Goal: Transaction & Acquisition: Book appointment/travel/reservation

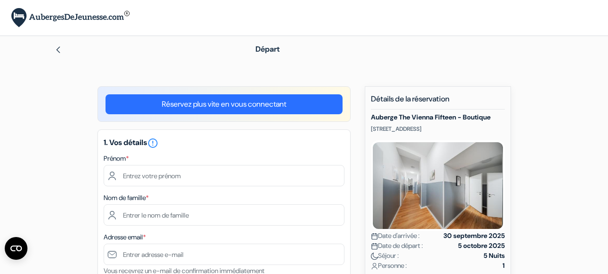
click at [61, 50] on img at bounding box center [58, 50] width 8 height 8
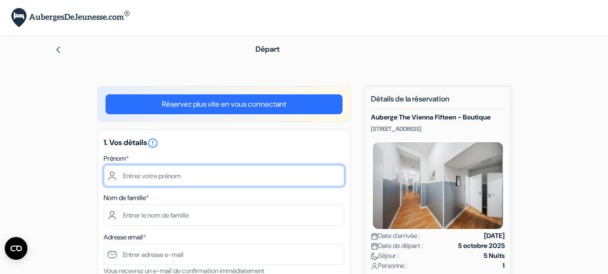
click at [193, 179] on input "text" at bounding box center [224, 175] width 241 height 21
type input "Soli"
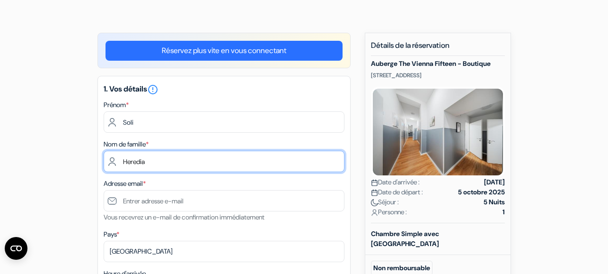
scroll to position [57, 0]
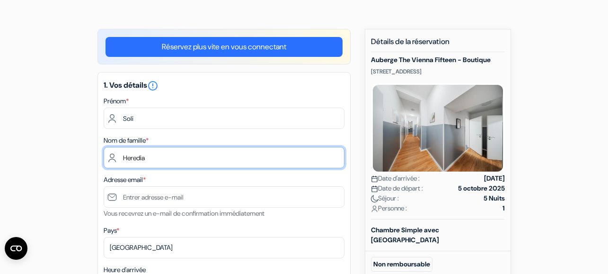
type input "Heredia"
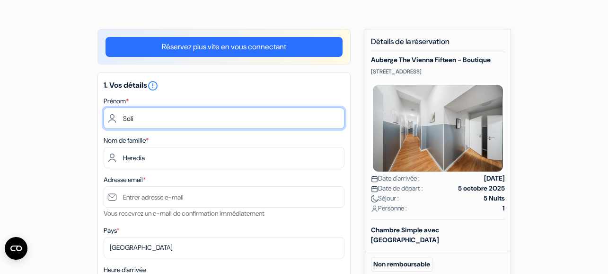
click at [172, 115] on input "Soli" at bounding box center [224, 117] width 241 height 21
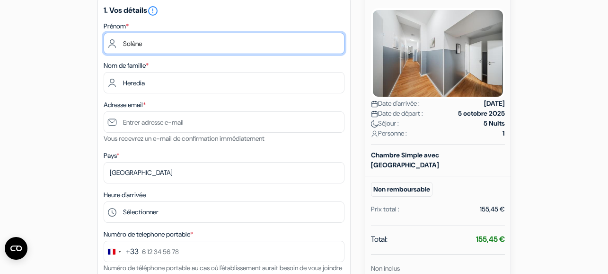
scroll to position [146, 0]
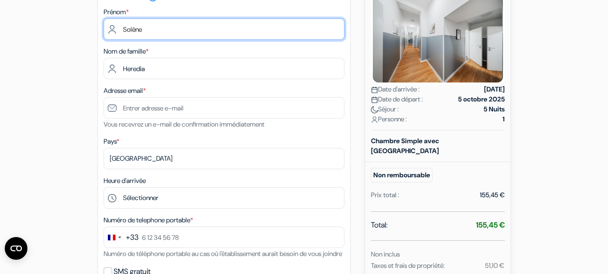
type input "Solène"
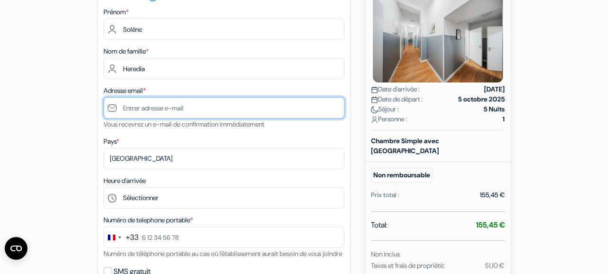
click at [169, 112] on input "text" at bounding box center [224, 107] width 241 height 21
type input "solene.hrd@gmail.com"
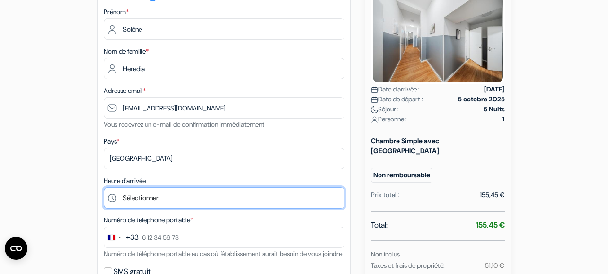
select select "15"
click at [104, 187] on select "Sélectionner 15:00 16:00 17:00 18:00 19:00 20:00 21:00" at bounding box center [224, 197] width 241 height 21
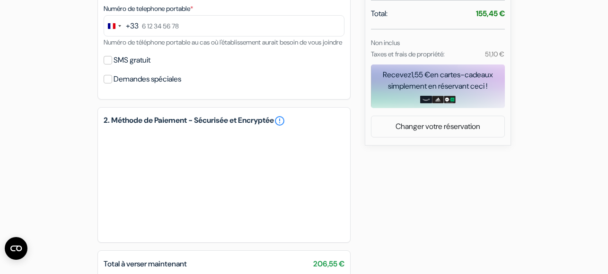
scroll to position [359, 0]
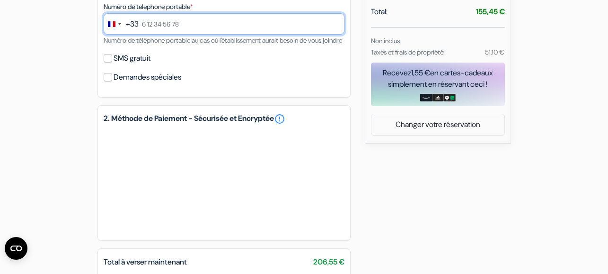
click at [164, 21] on input "text" at bounding box center [224, 23] width 241 height 21
type input "6 89 14 81 39"
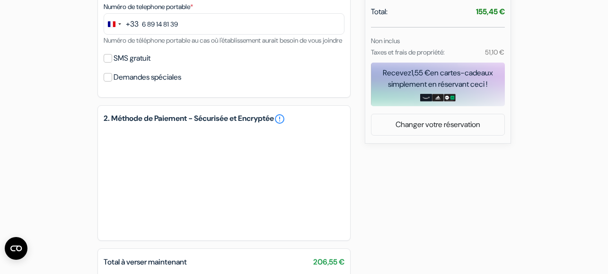
click at [82, 97] on div "add_box Auberge The Vienna Fifteen - Boutique Mariahilfer Straße 208, Vienne, A…" at bounding box center [305, 47] width 540 height 640
click at [110, 62] on input "SMS gratuit" at bounding box center [108, 58] width 9 height 9
checkbox input "true"
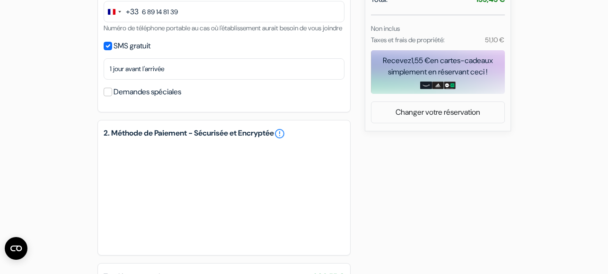
scroll to position [501, 0]
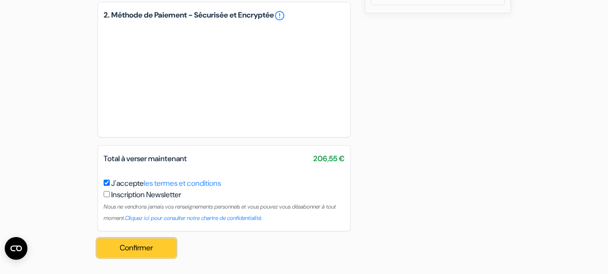
click at [119, 246] on button "Confirmer Loading..." at bounding box center [136, 248] width 79 height 18
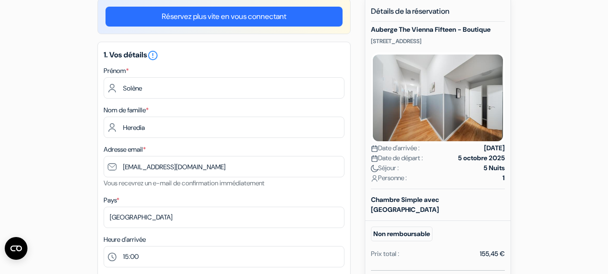
scroll to position [68, 0]
